Goal: Task Accomplishment & Management: Use online tool/utility

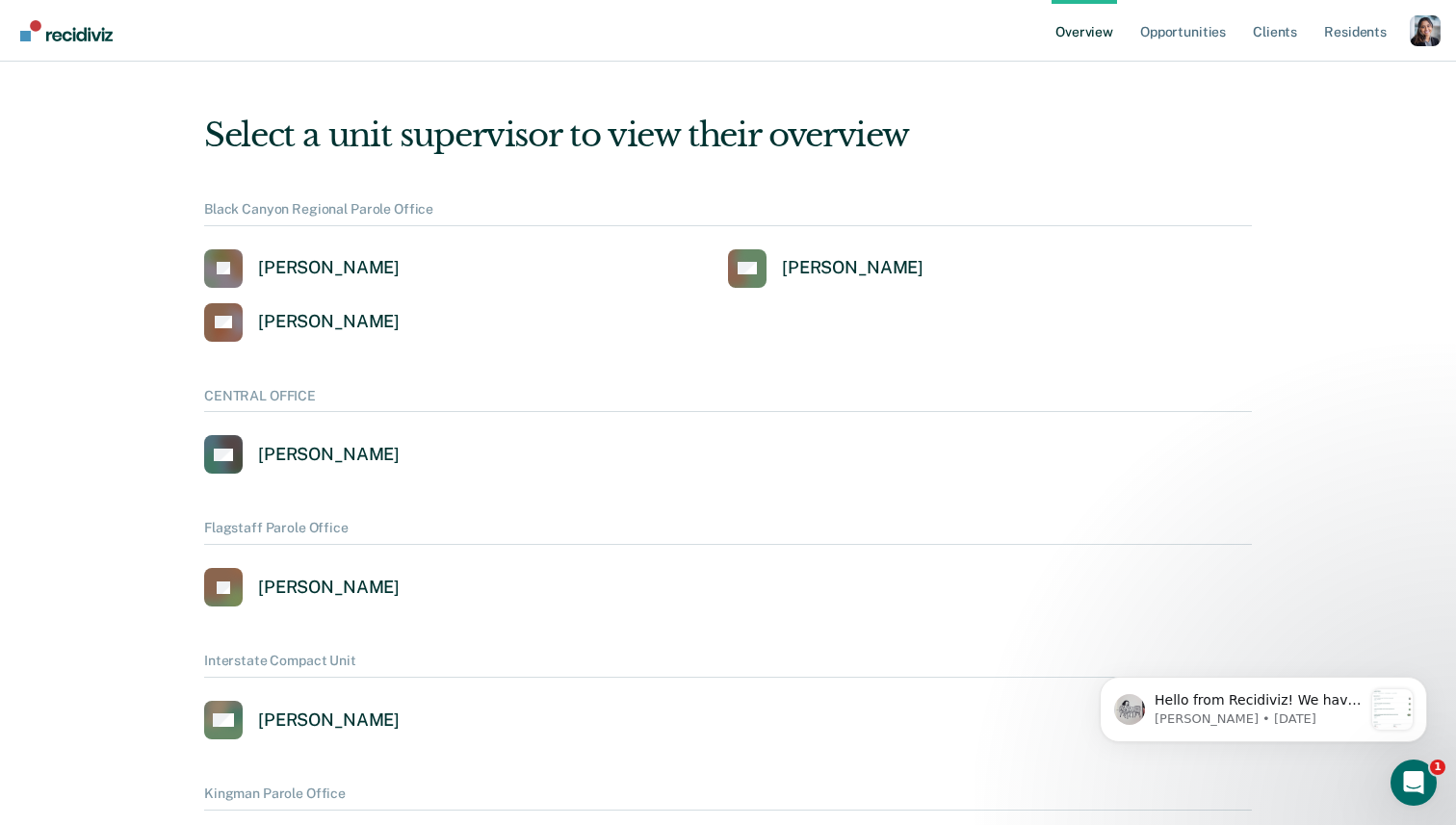
click at [1420, 25] on div "Profile dropdown button" at bounding box center [1425, 30] width 31 height 31
click at [1309, 85] on link "Profile" at bounding box center [1348, 87] width 124 height 16
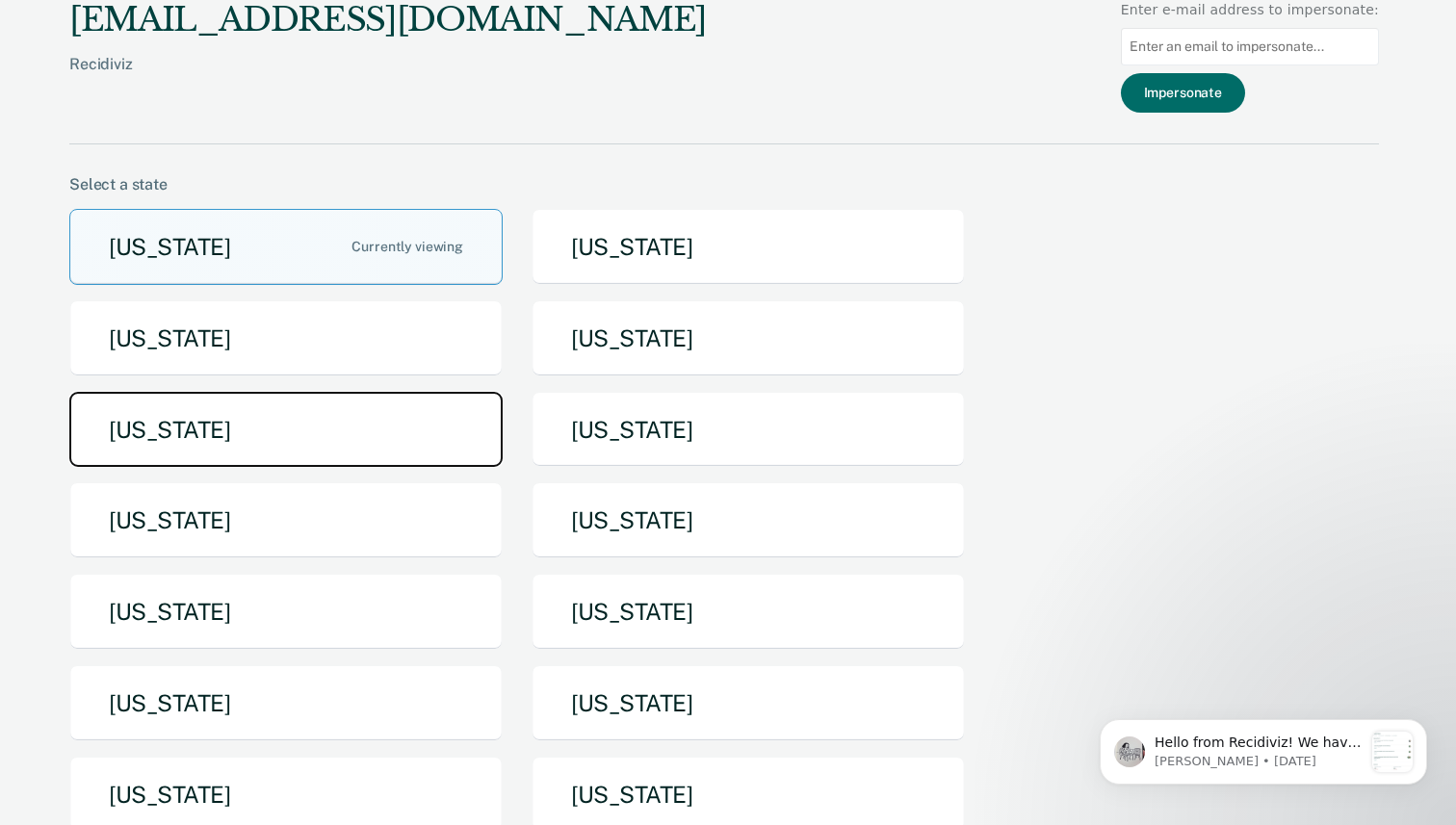
click at [383, 434] on button "[US_STATE]" at bounding box center [286, 429] width 434 height 77
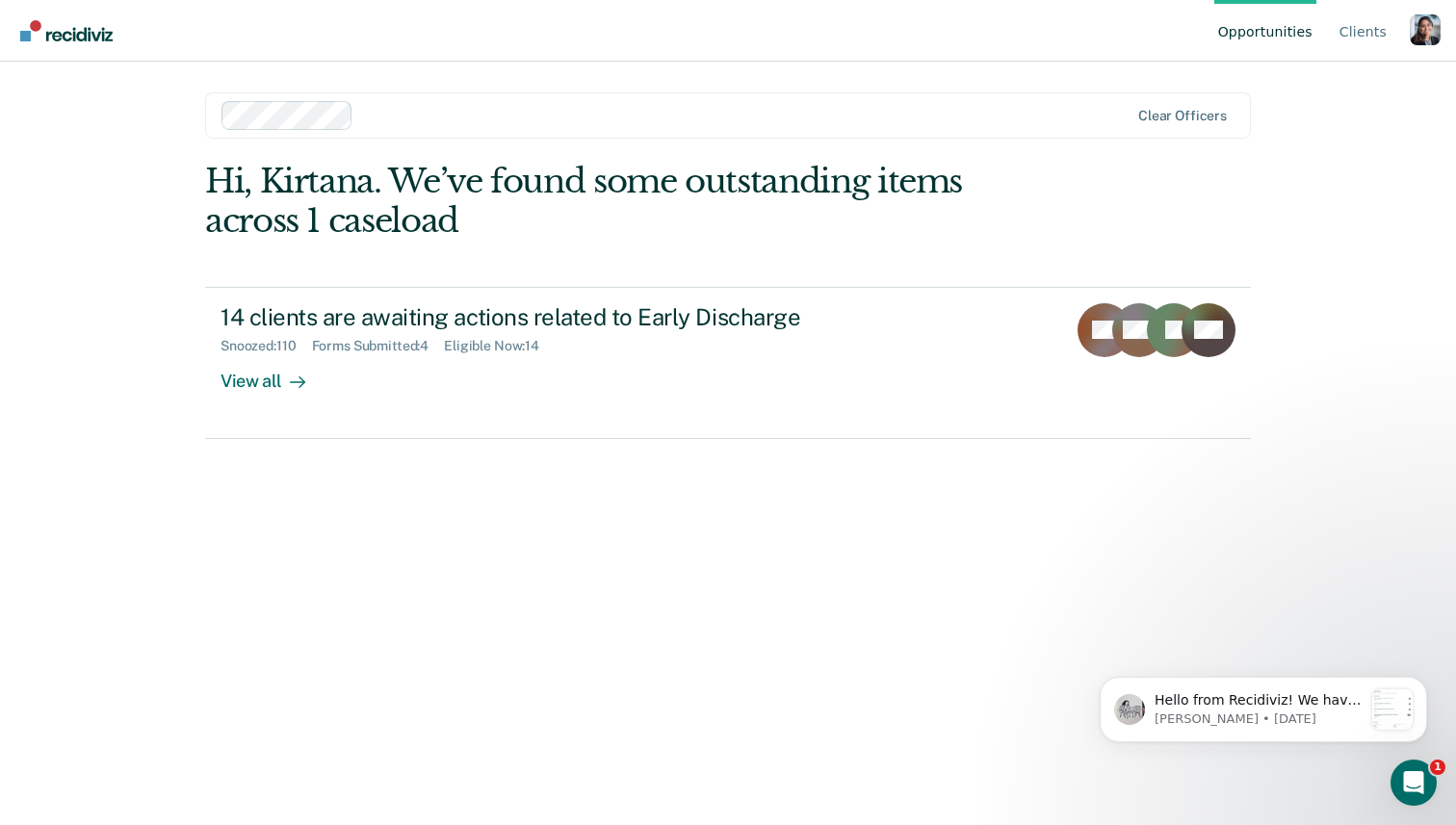
click at [1423, 38] on div "Profile dropdown button" at bounding box center [1425, 30] width 31 height 31
click at [1345, 89] on link "Profile" at bounding box center [1348, 89] width 124 height 16
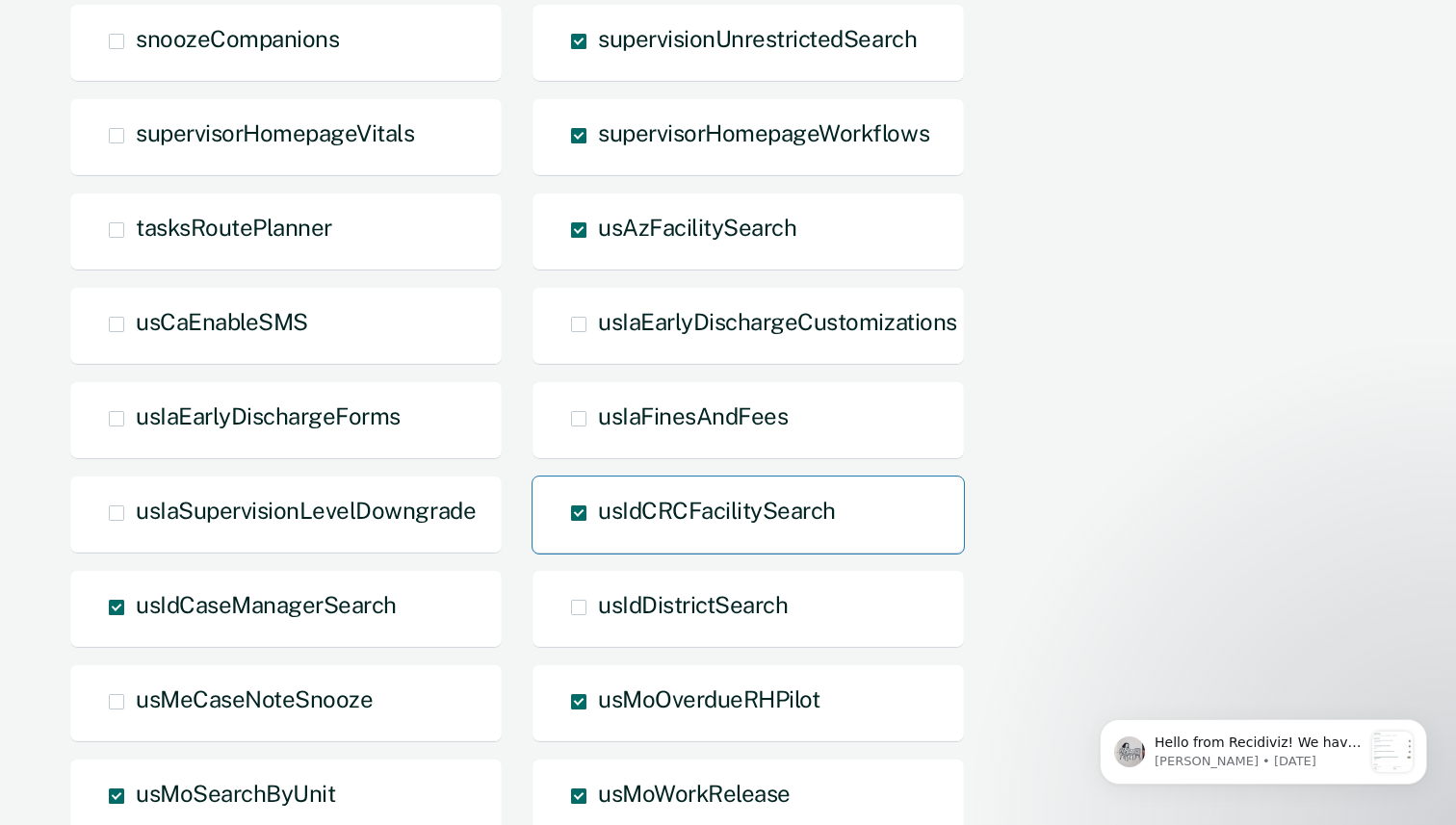
scroll to position [1756, 0]
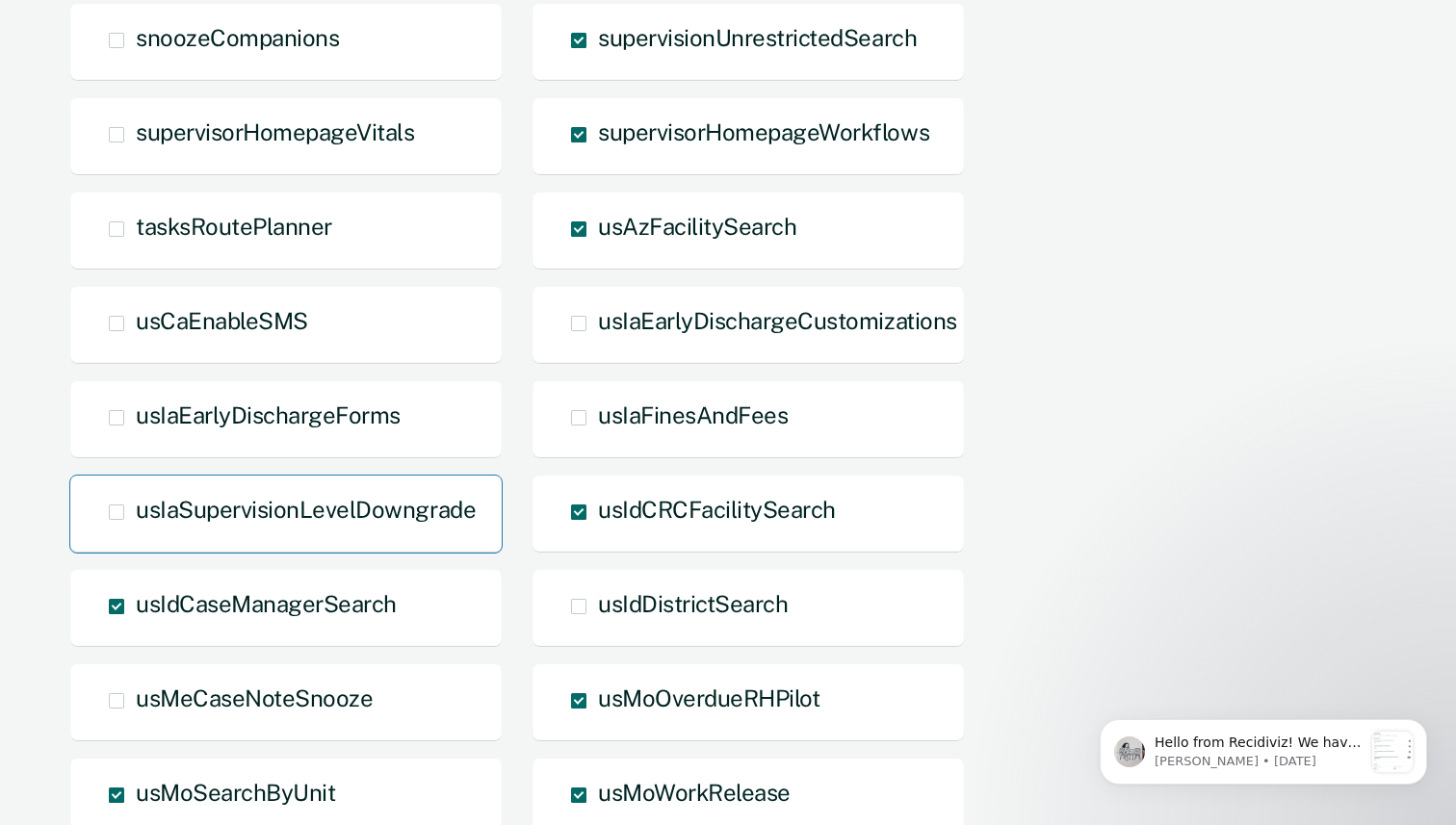
click at [441, 522] on span "usIaSupervisionLevelDowngrade" at bounding box center [306, 509] width 340 height 27
click at [136, 527] on input "usIaSupervisionLevelDowngrade" at bounding box center [136, 527] width 0 height 0
click at [418, 432] on div "usIaEarlyDischargeForms" at bounding box center [286, 419] width 434 height 79
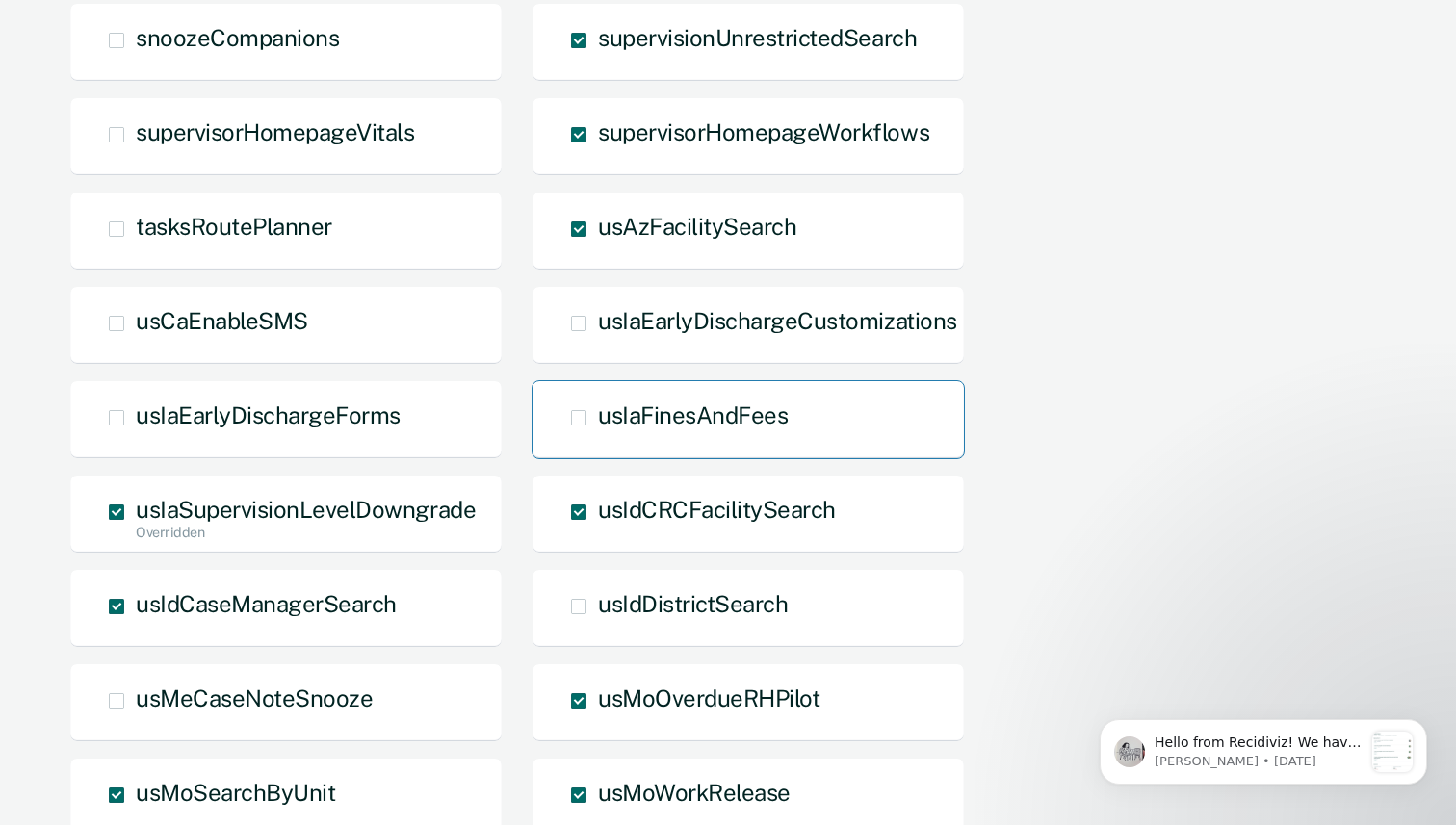
click at [699, 443] on div "usIaFinesAndFees" at bounding box center [749, 419] width 434 height 79
click at [585, 416] on span "Main chart and filter content" at bounding box center [578, 417] width 15 height 15
click at [598, 432] on input "usIaFinesAndFees" at bounding box center [598, 432] width 0 height 0
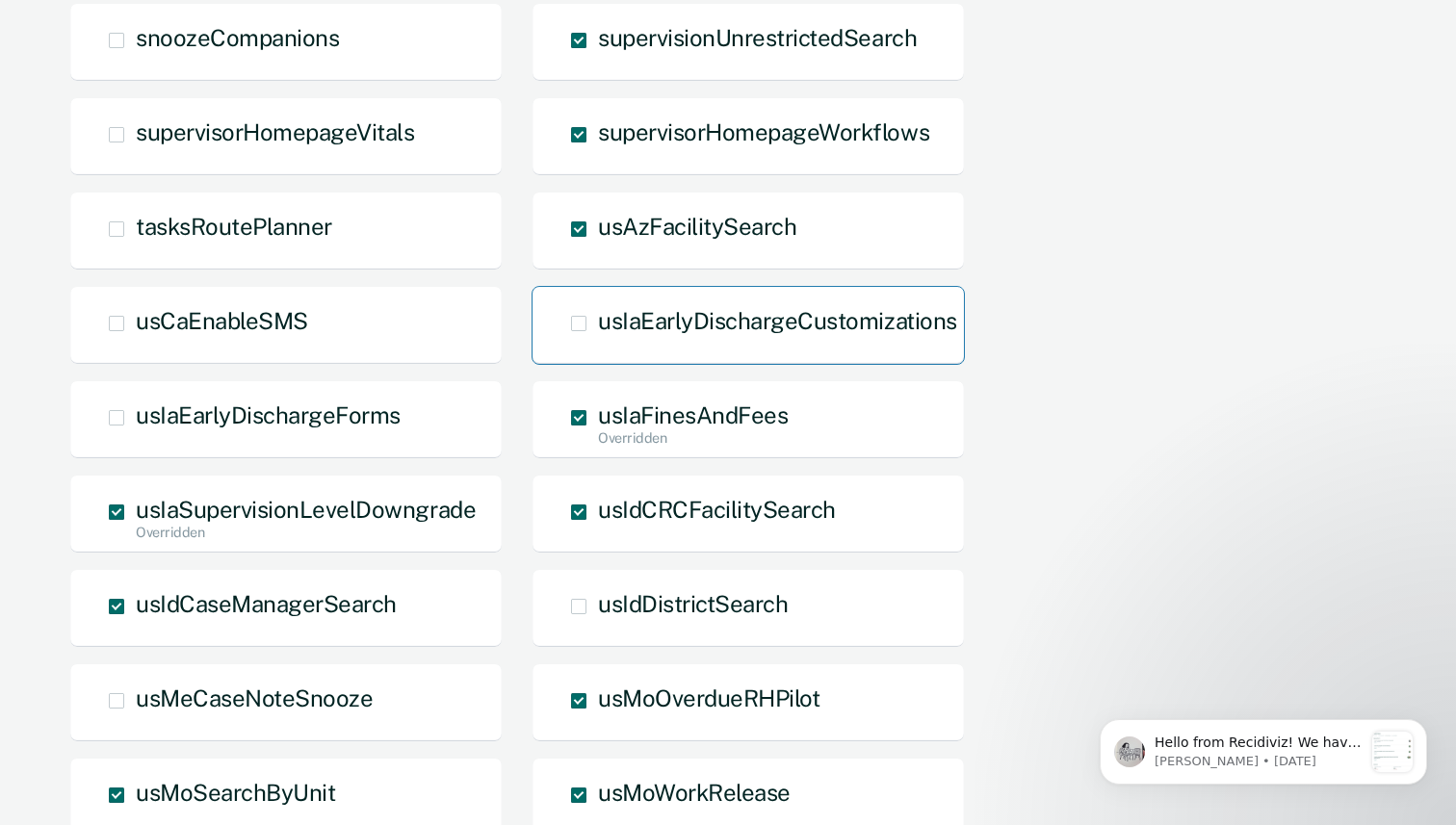
click at [583, 321] on span "Main chart and filter content" at bounding box center [578, 323] width 15 height 15
click at [598, 338] on input "usIaEarlyDischargeCustomizations" at bounding box center [598, 338] width 0 height 0
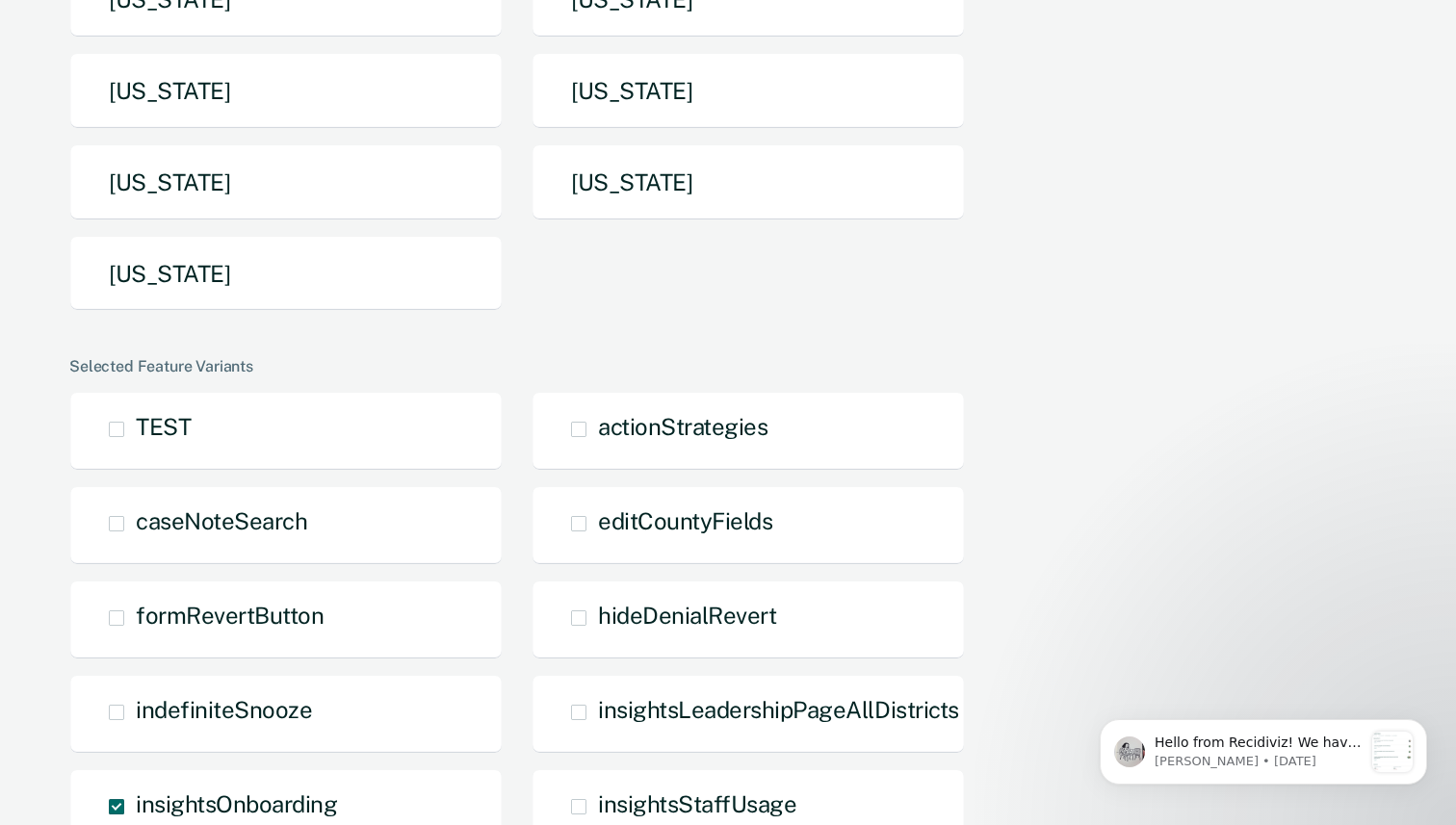
scroll to position [0, 0]
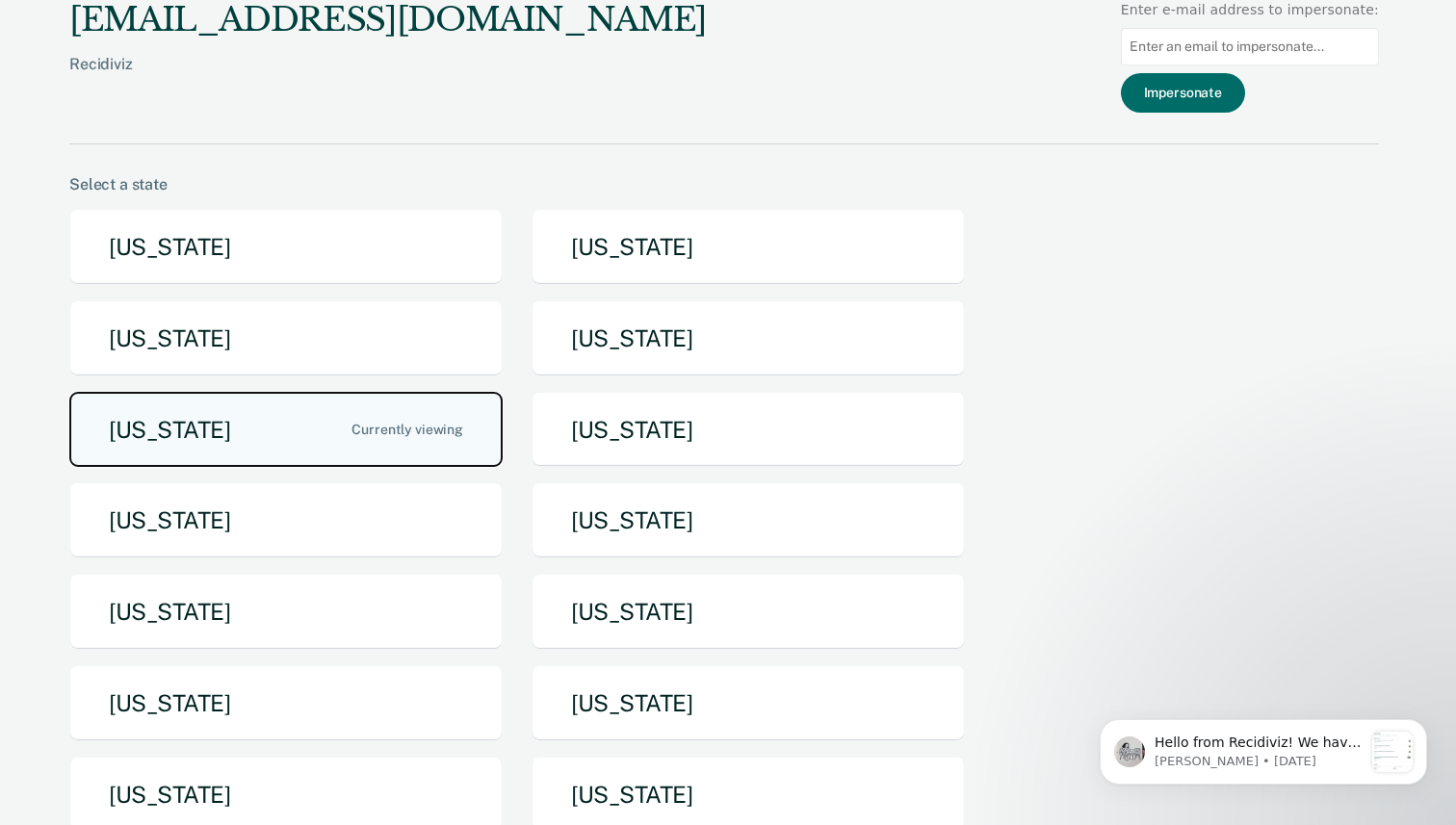
click at [173, 425] on button "[US_STATE]" at bounding box center [286, 429] width 434 height 77
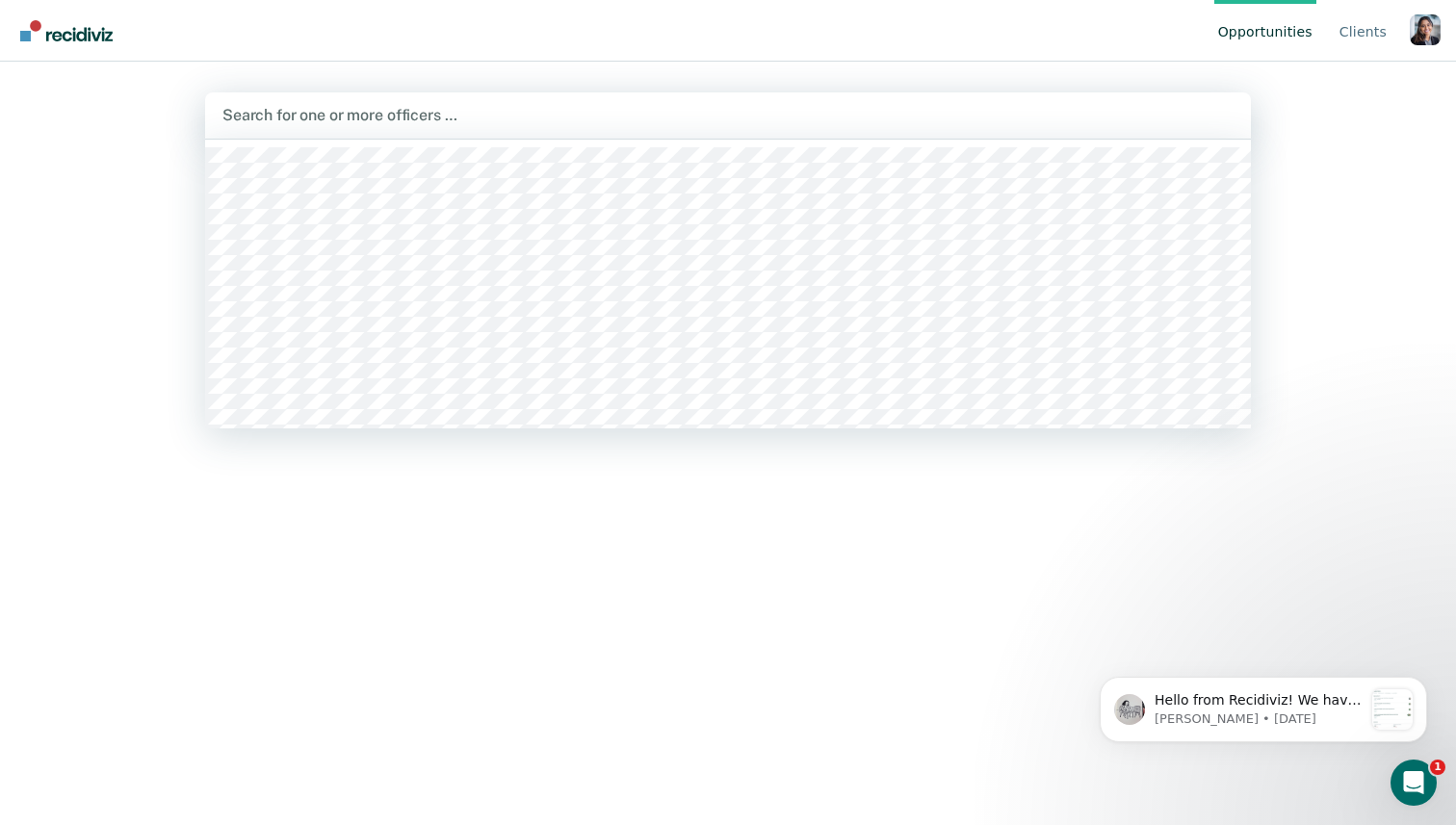
click at [336, 117] on div at bounding box center [728, 115] width 1011 height 22
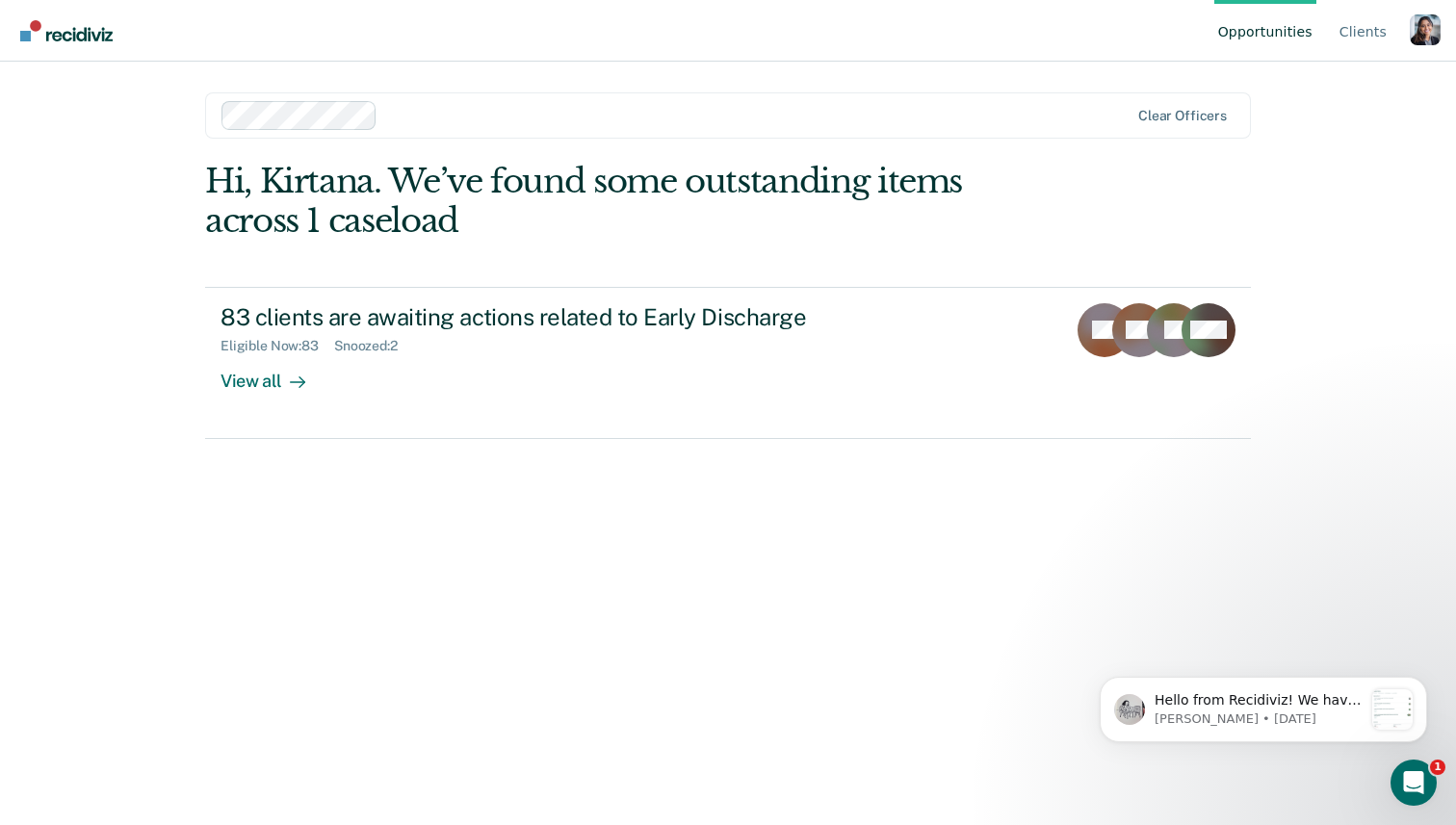
drag, startPoint x: 1414, startPoint y: 113, endPoint x: 1414, endPoint y: 30, distance: 83.0
click at [1414, 30] on div "Profile dropdown button" at bounding box center [1425, 30] width 31 height 31
click at [1421, 29] on div "Profile dropdown button" at bounding box center [1425, 30] width 31 height 31
click at [1426, 28] on div "Profile dropdown button" at bounding box center [1425, 30] width 31 height 31
click at [1319, 84] on link "Profile" at bounding box center [1348, 89] width 124 height 16
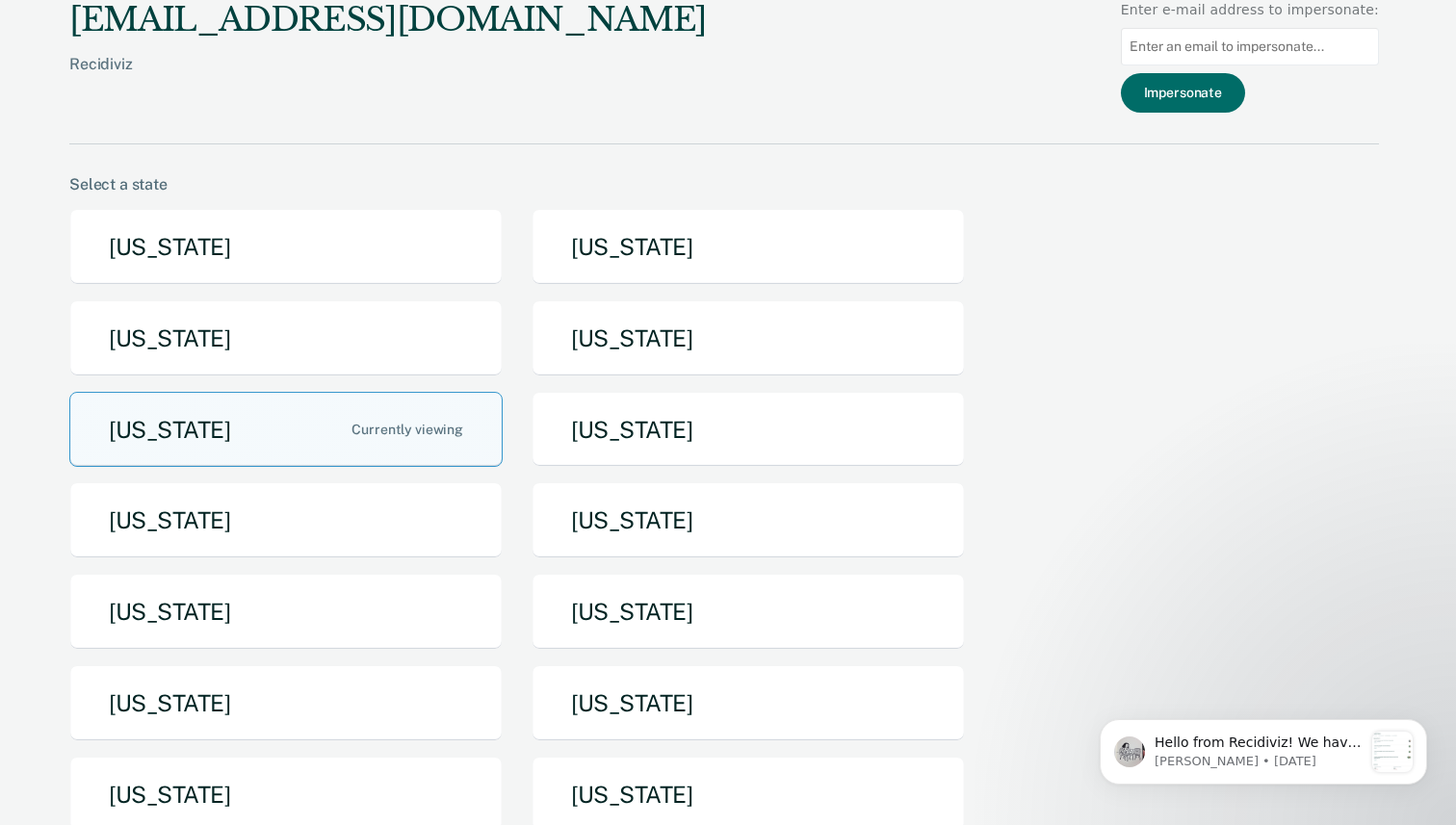
click at [1281, 55] on input "Main chart and filter content" at bounding box center [1250, 47] width 259 height 38
paste input "[EMAIL_ADDRESS][PERSON_NAME][US_STATE][DOMAIN_NAME]"
type input "[EMAIL_ADDRESS][PERSON_NAME][US_STATE][DOMAIN_NAME]"
click at [1199, 97] on button "Impersonate" at bounding box center [1183, 93] width 124 height 40
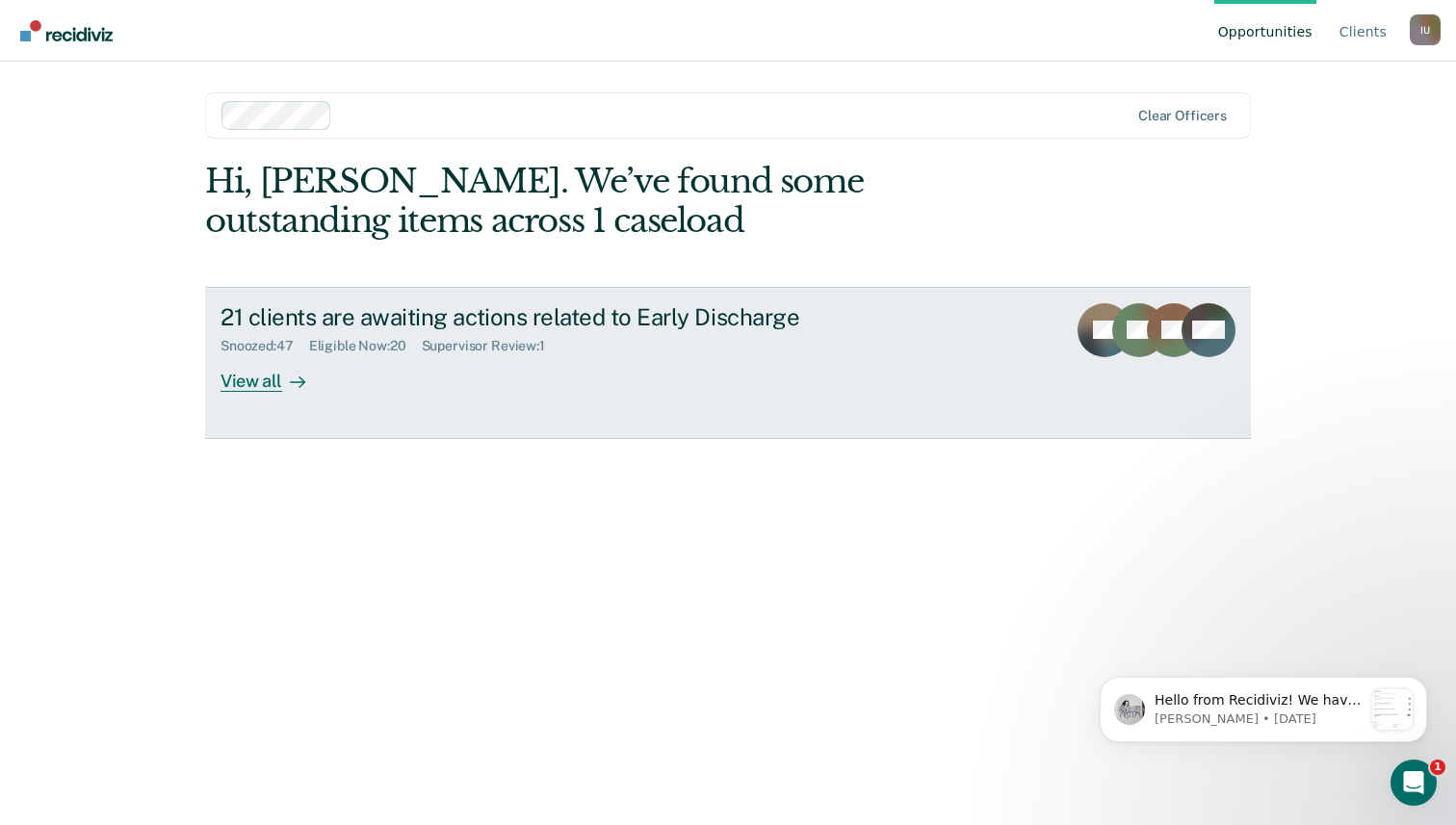
click at [573, 378] on div "21 clients are awaiting actions related to Early Discharge Snoozed : 47 Eligibl…" at bounding box center [582, 347] width 722 height 88
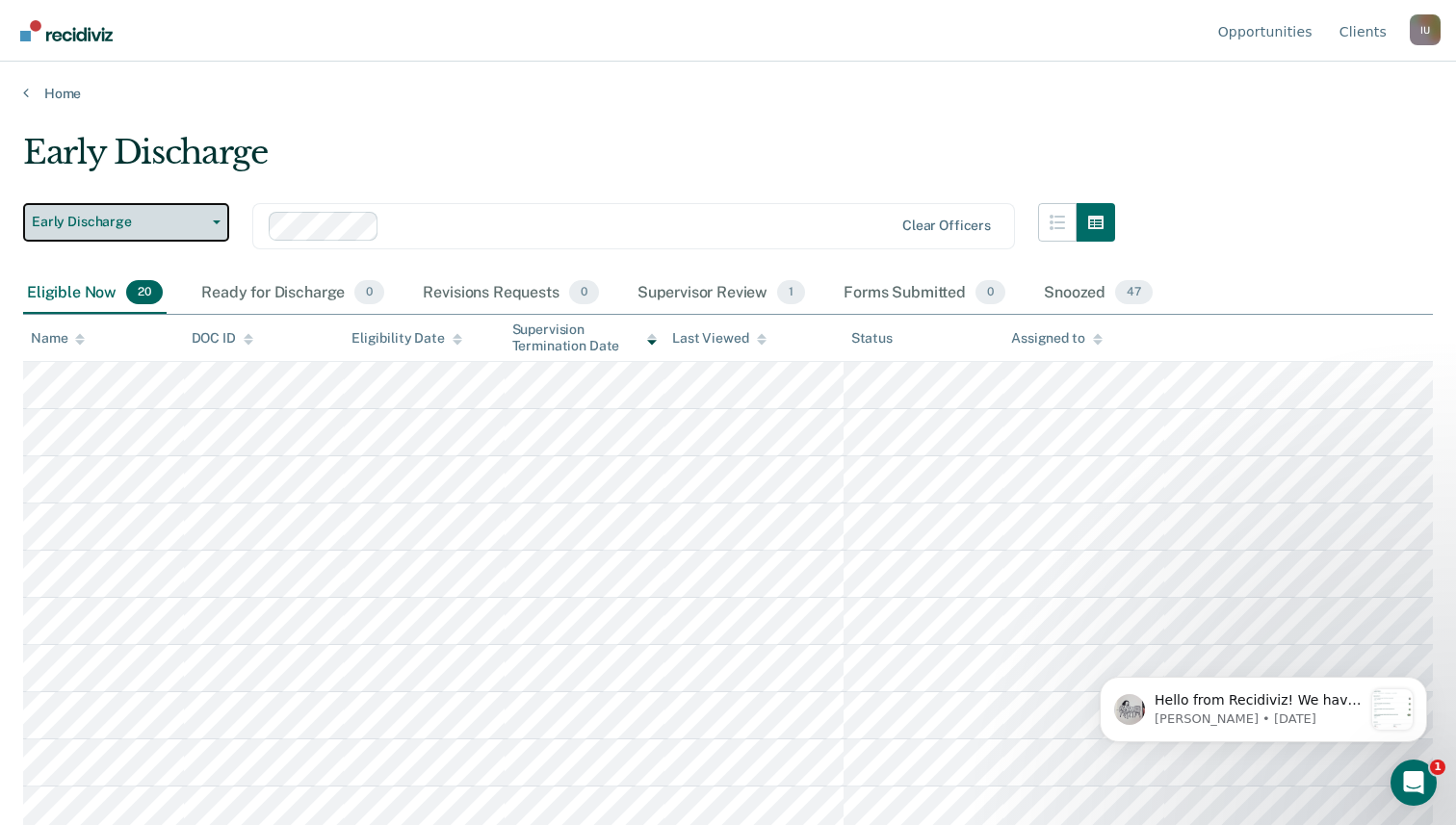
click at [185, 232] on button "Early Discharge" at bounding box center [125, 222] width 206 height 39
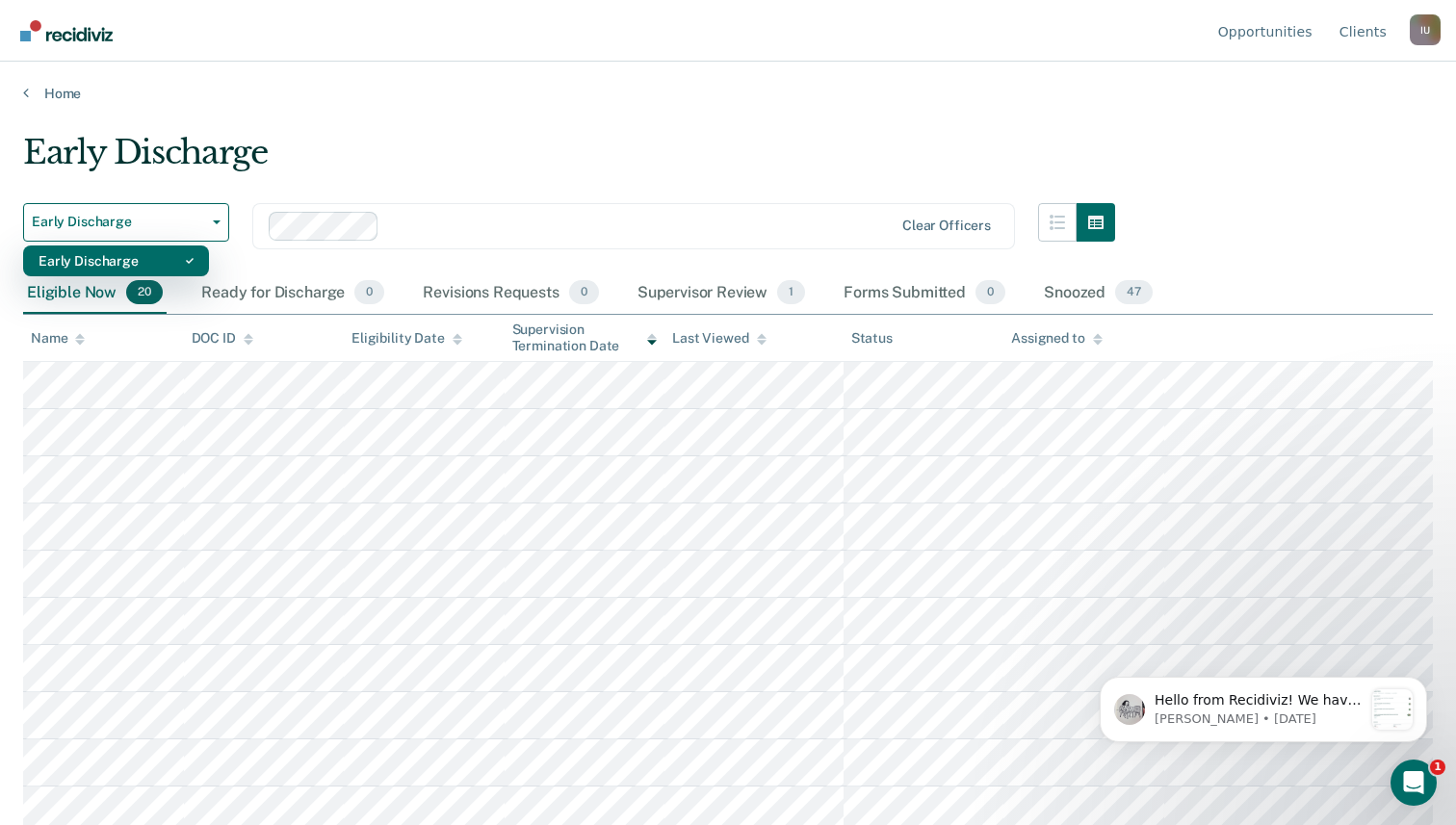
click at [180, 252] on div "Early Discharge" at bounding box center [116, 260] width 155 height 31
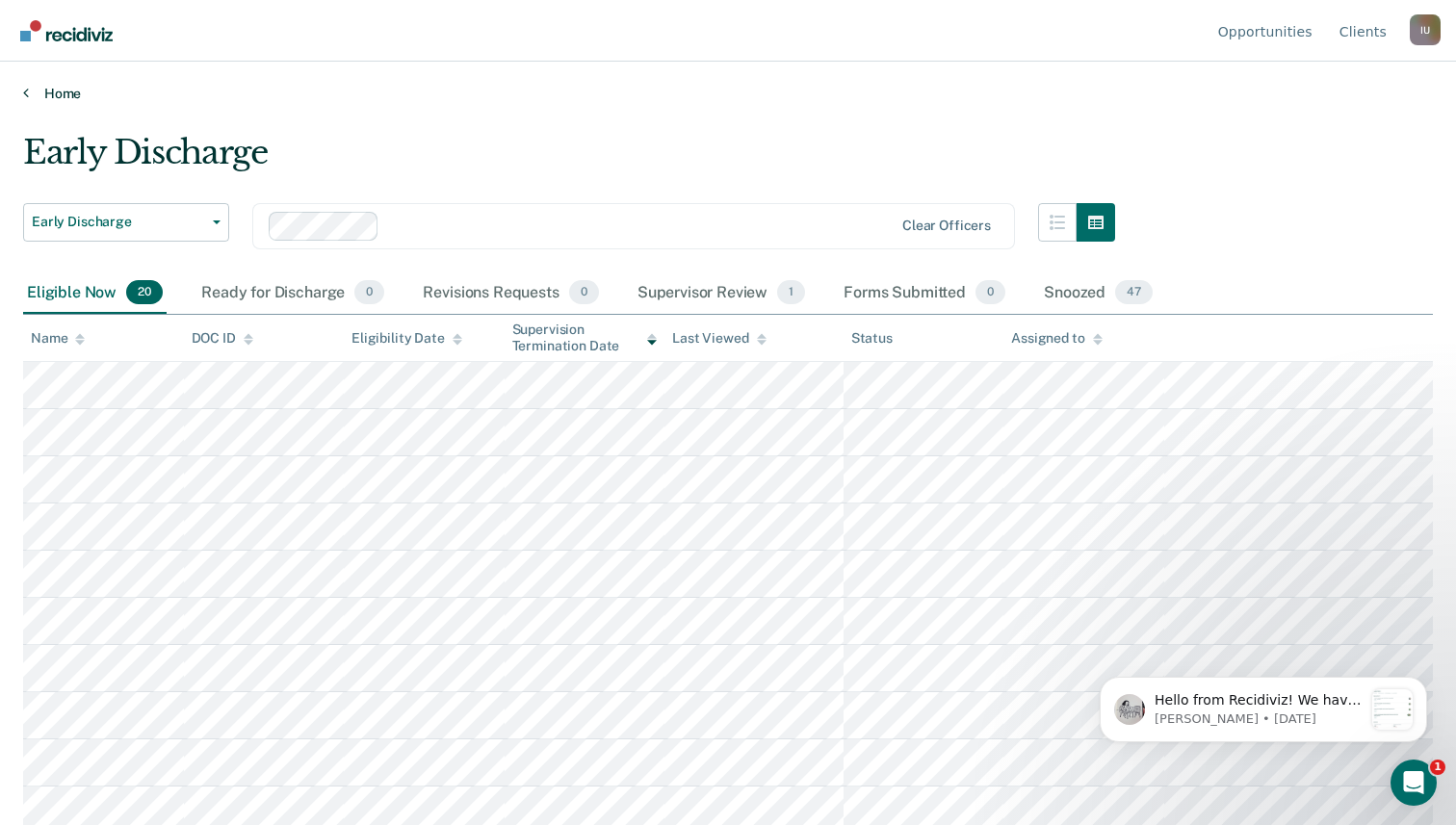
click at [64, 93] on link "Home" at bounding box center [728, 92] width 1410 height 17
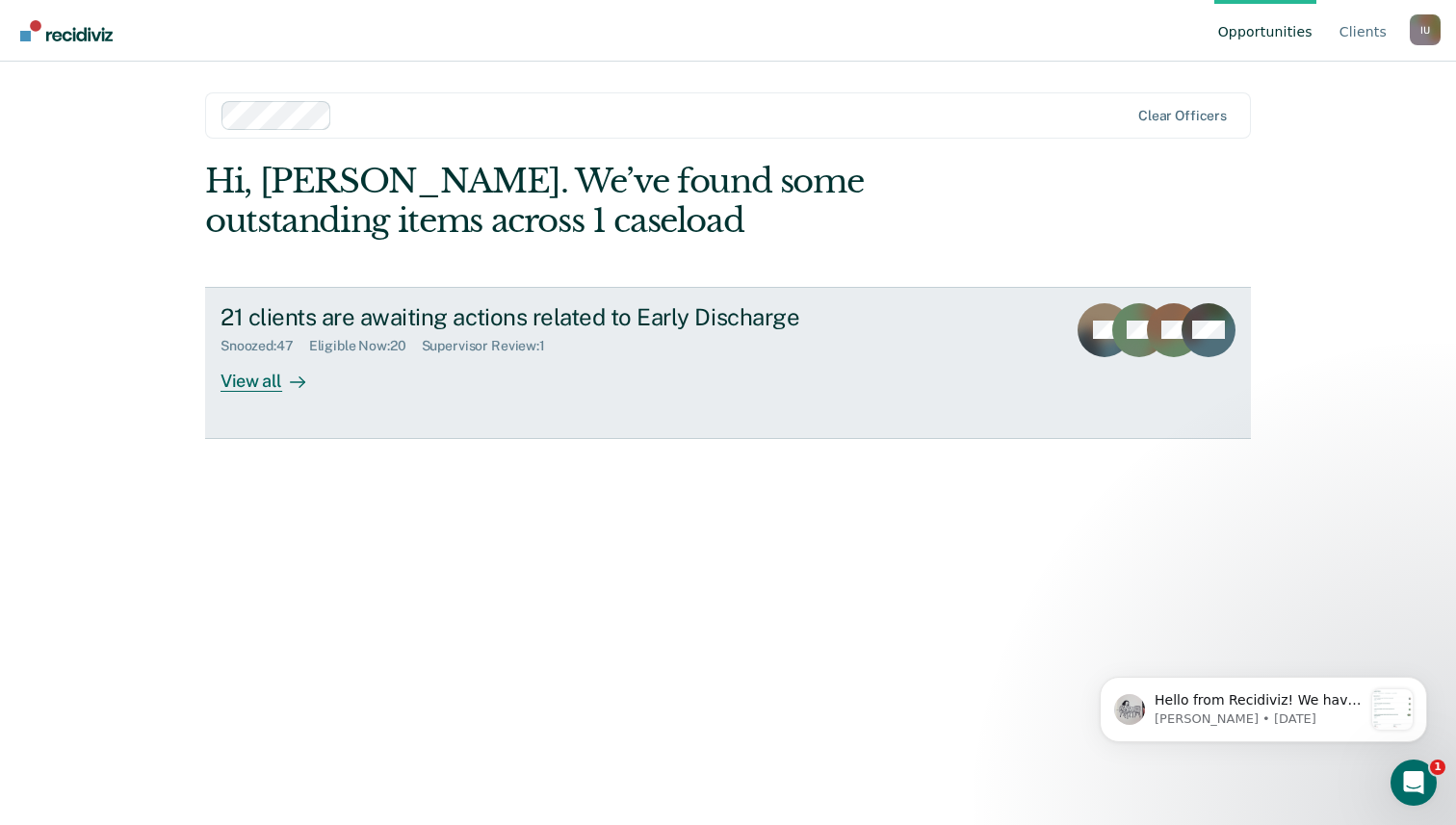
click at [918, 369] on div "21 clients are awaiting actions related to Early Discharge Snoozed : 47 Eligibl…" at bounding box center [582, 347] width 722 height 88
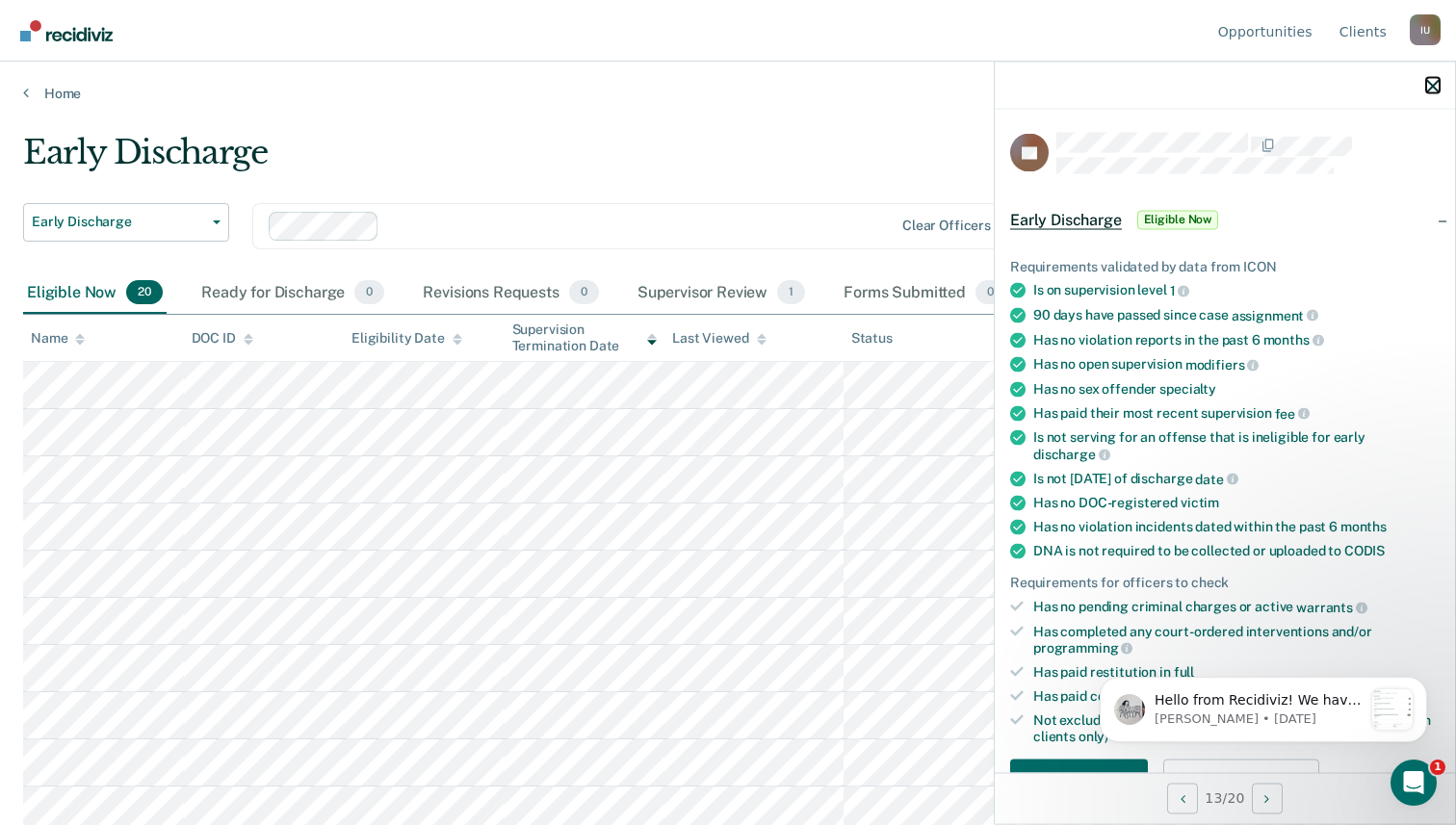
click at [1433, 82] on icon "button" at bounding box center [1433, 85] width 14 height 14
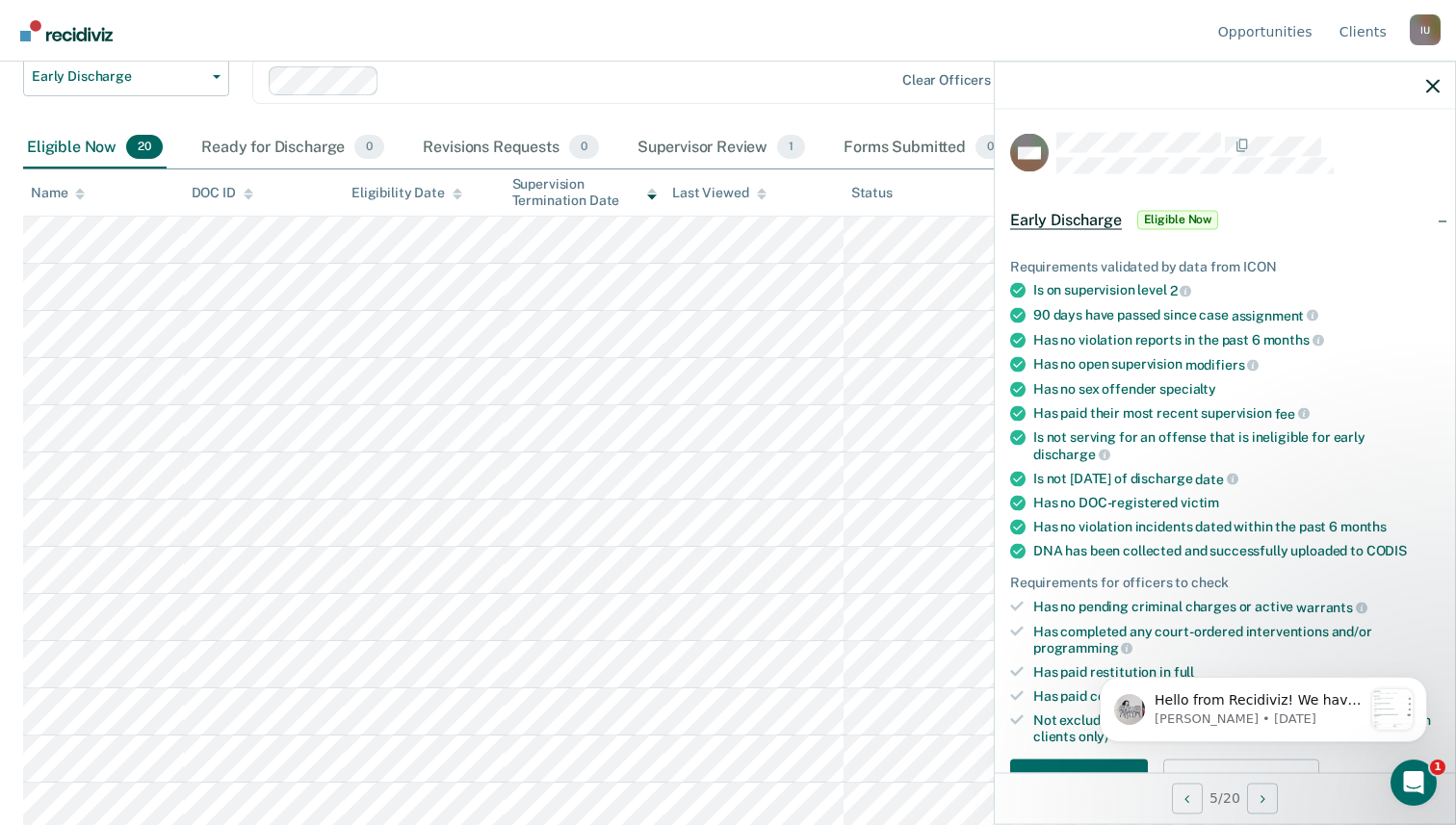
scroll to position [245, 0]
